Goal: Information Seeking & Learning: Learn about a topic

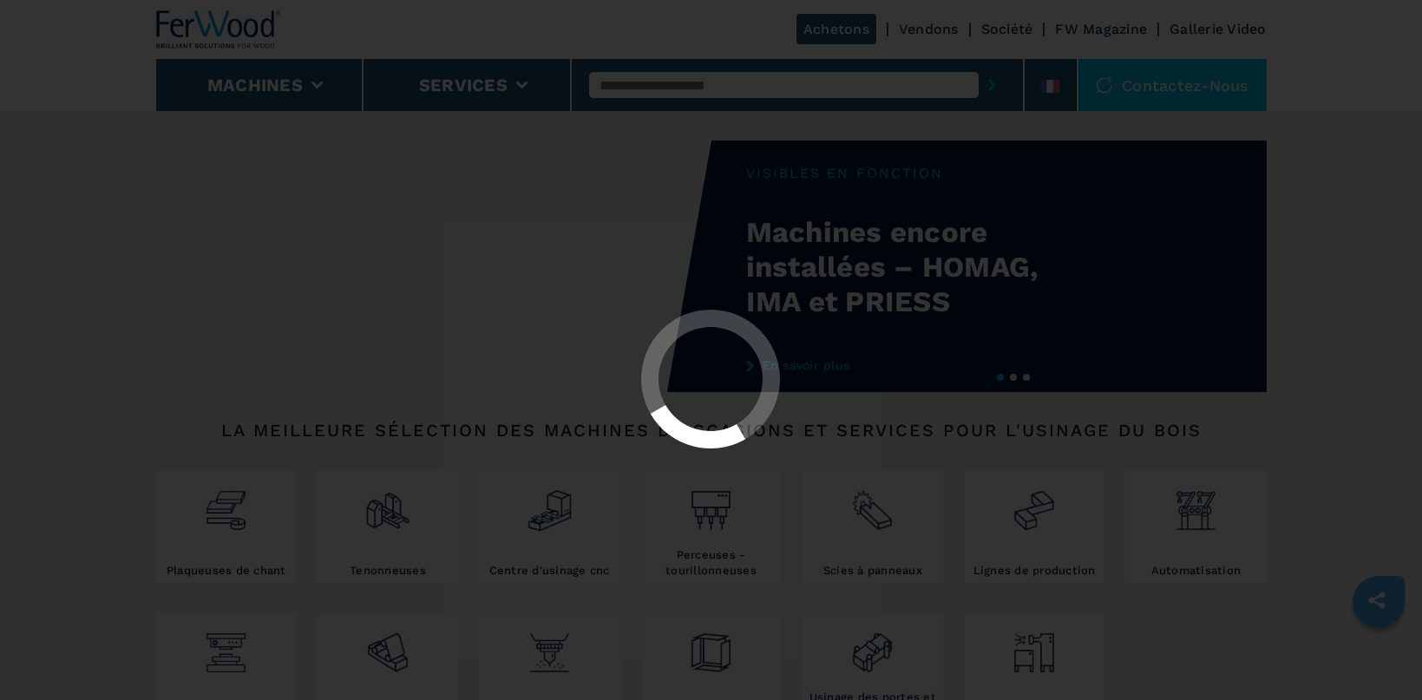
scroll to position [368, 0]
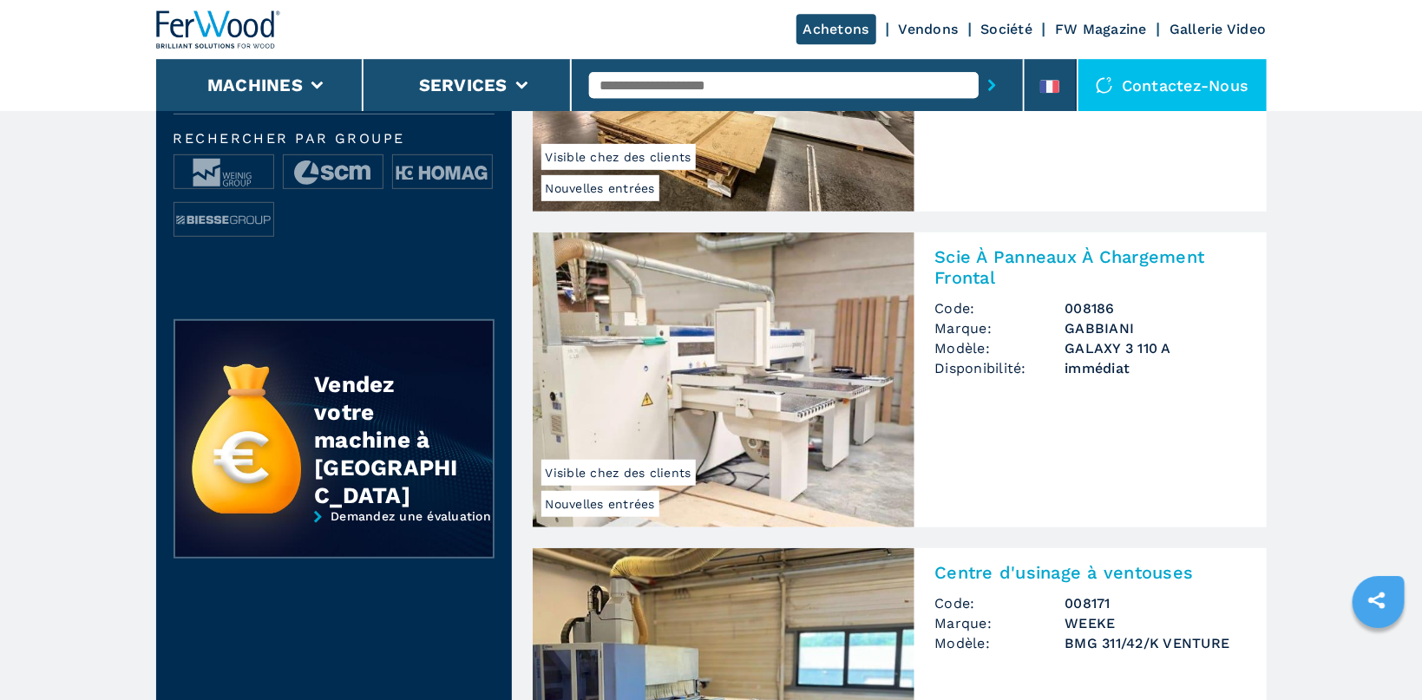
scroll to position [552, 0]
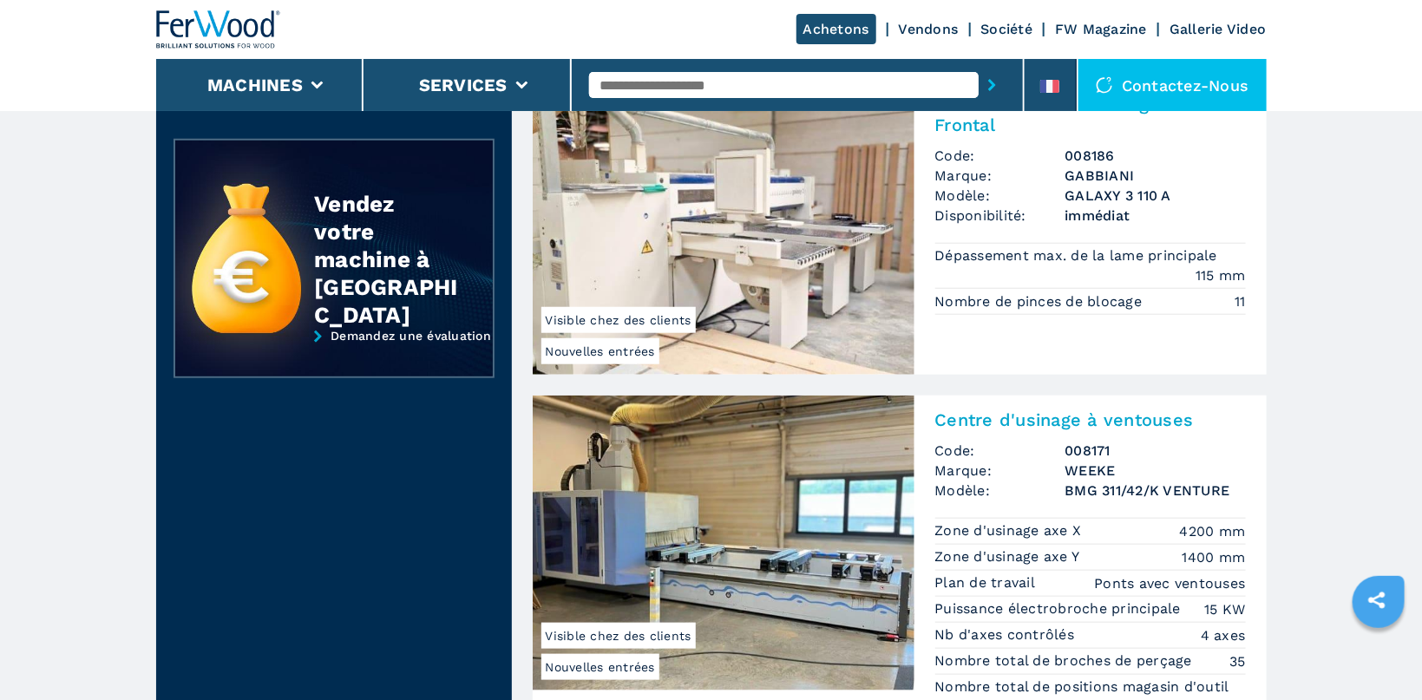
click at [755, 251] on img at bounding box center [724, 227] width 382 height 295
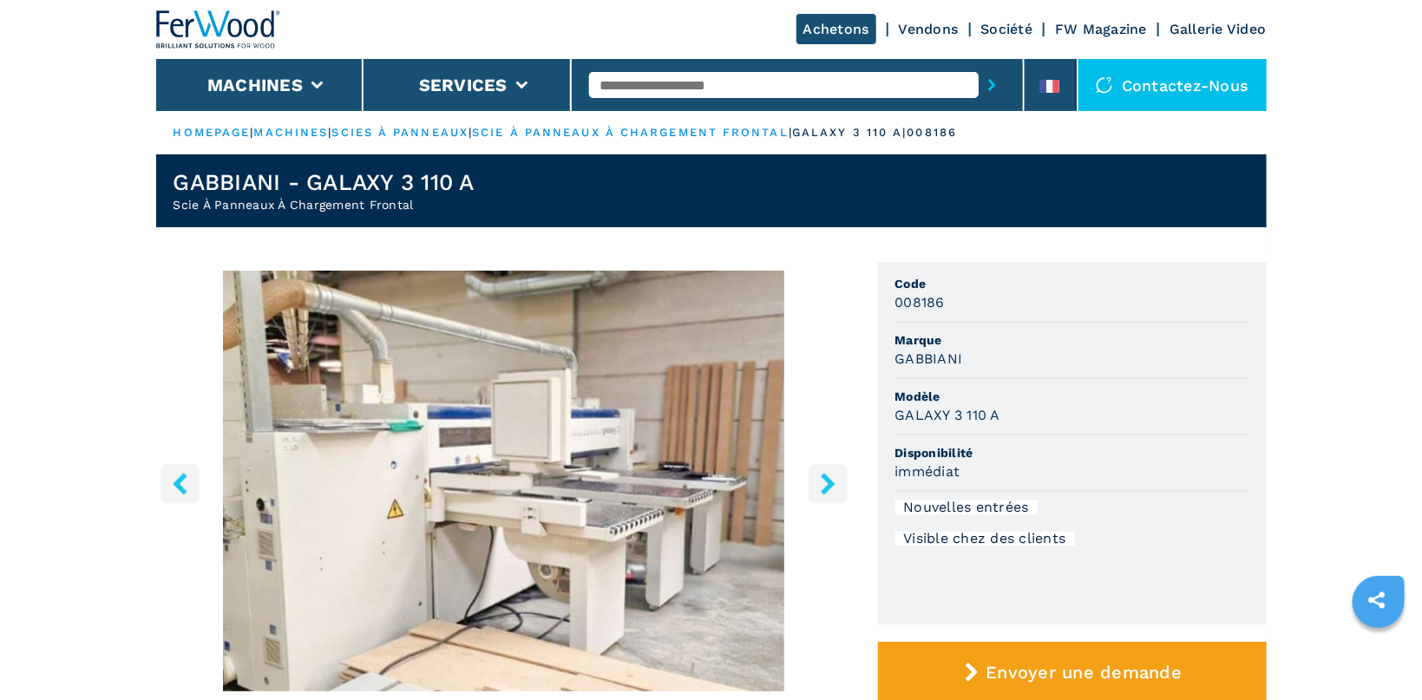
click at [821, 478] on icon "right-button" at bounding box center [828, 484] width 22 height 22
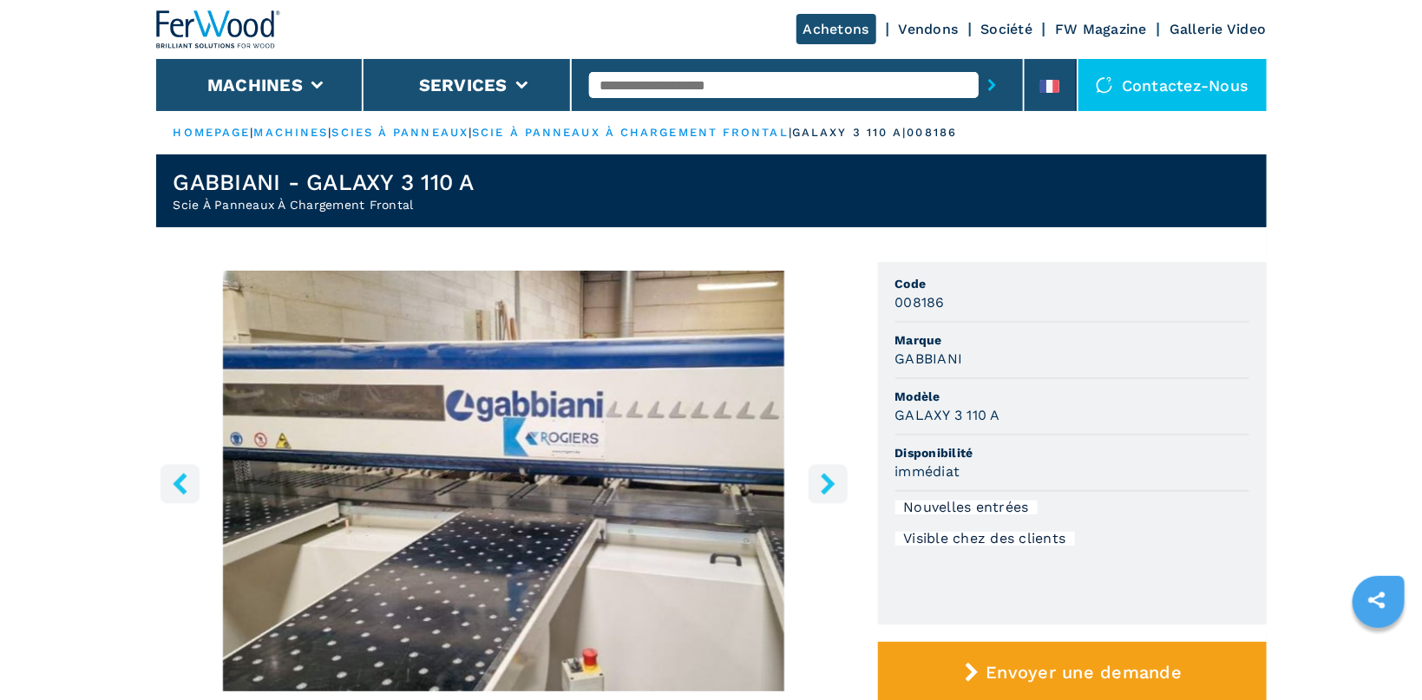
click at [821, 478] on icon "right-button" at bounding box center [828, 484] width 22 height 22
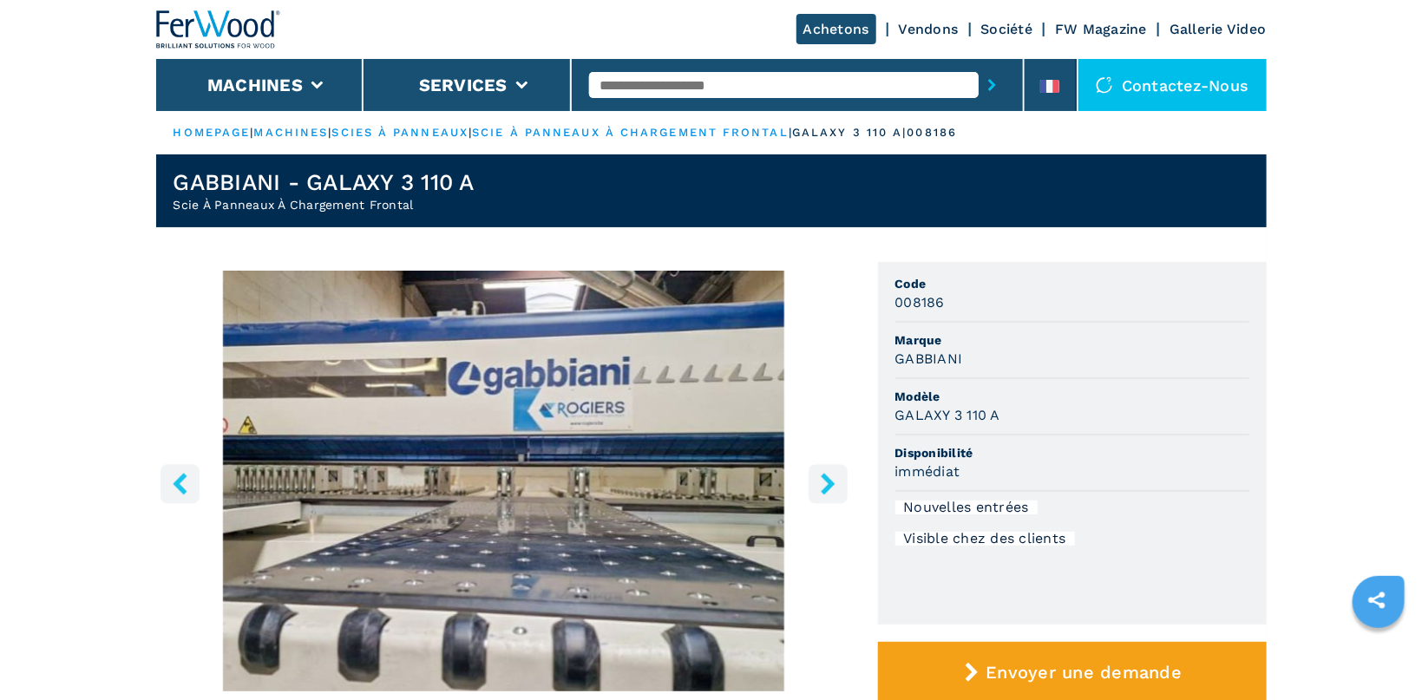
click at [821, 478] on icon "right-button" at bounding box center [828, 484] width 22 height 22
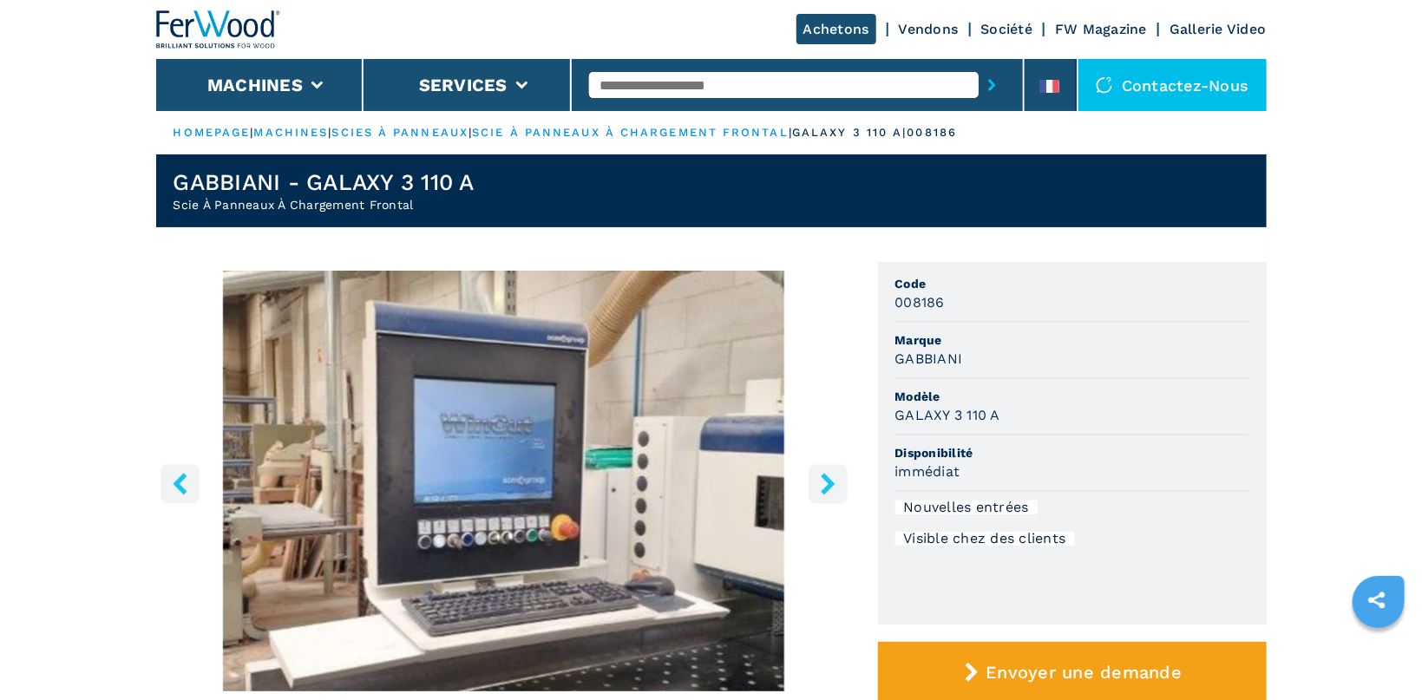
click at [821, 478] on icon "right-button" at bounding box center [828, 484] width 22 height 22
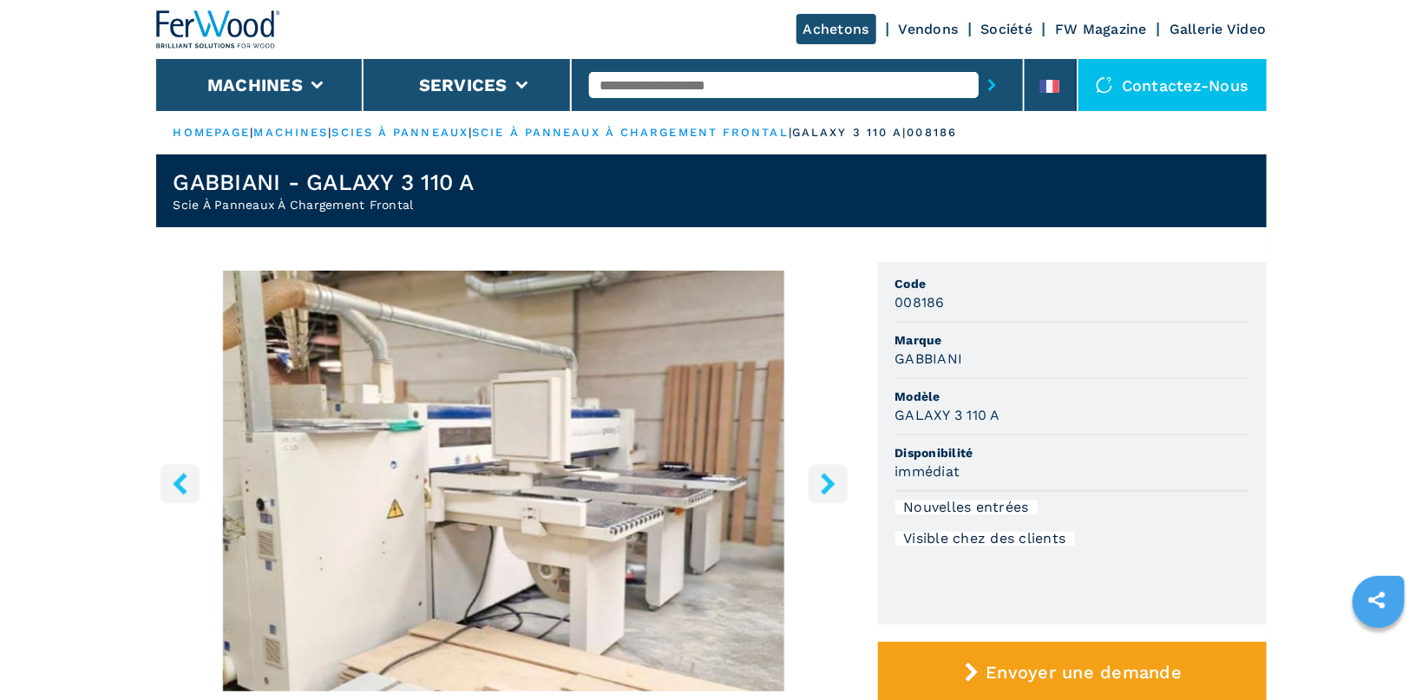
click at [821, 478] on icon "right-button" at bounding box center [828, 484] width 22 height 22
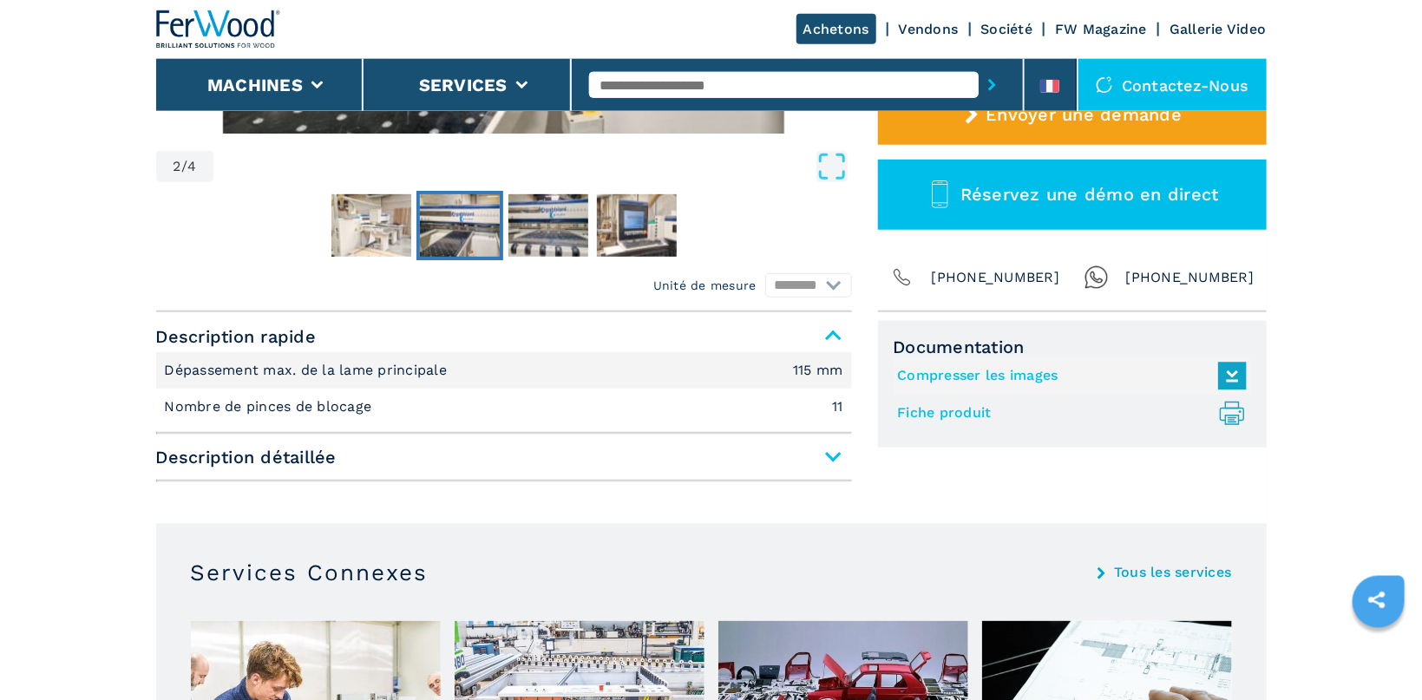
scroll to position [644, 0]
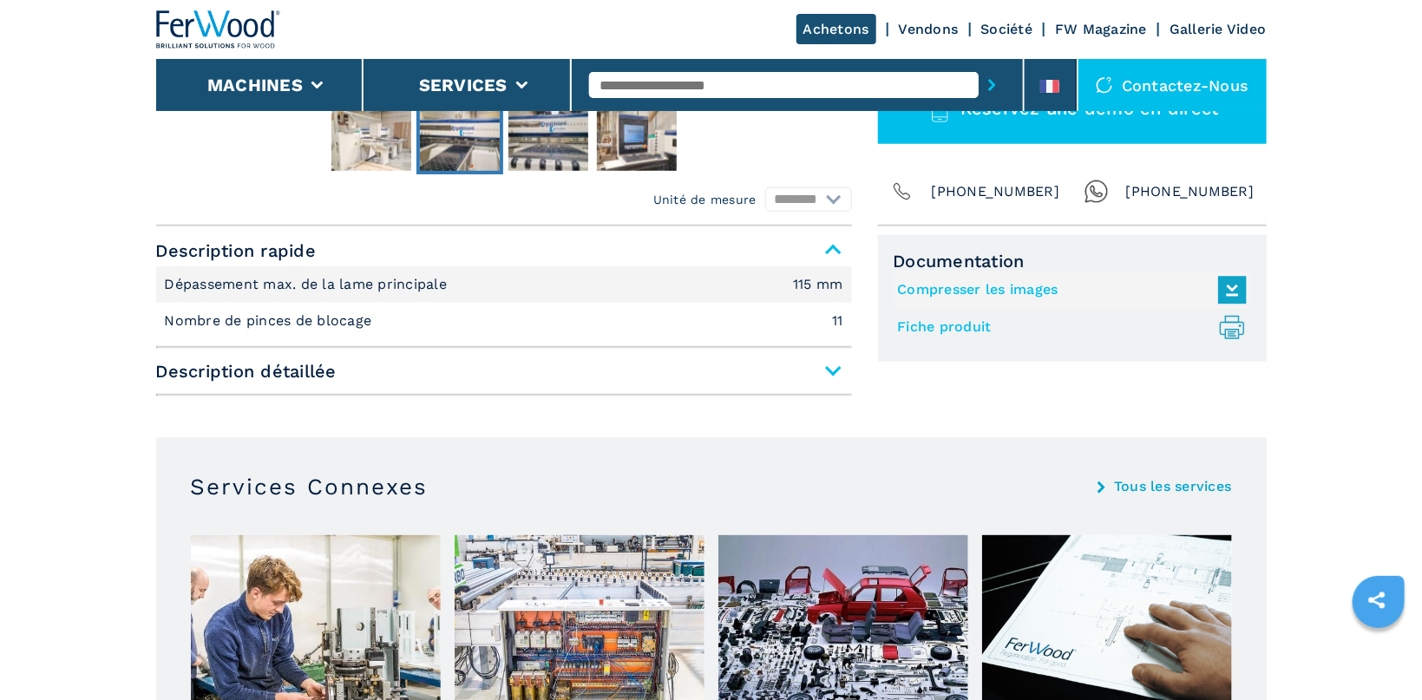
click at [831, 370] on span "Description détaillée" at bounding box center [504, 371] width 696 height 31
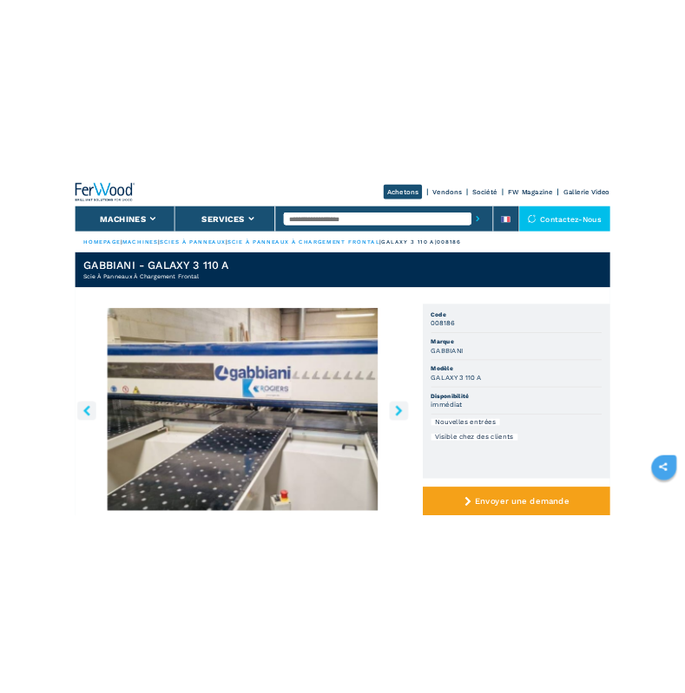
scroll to position [368, 0]
